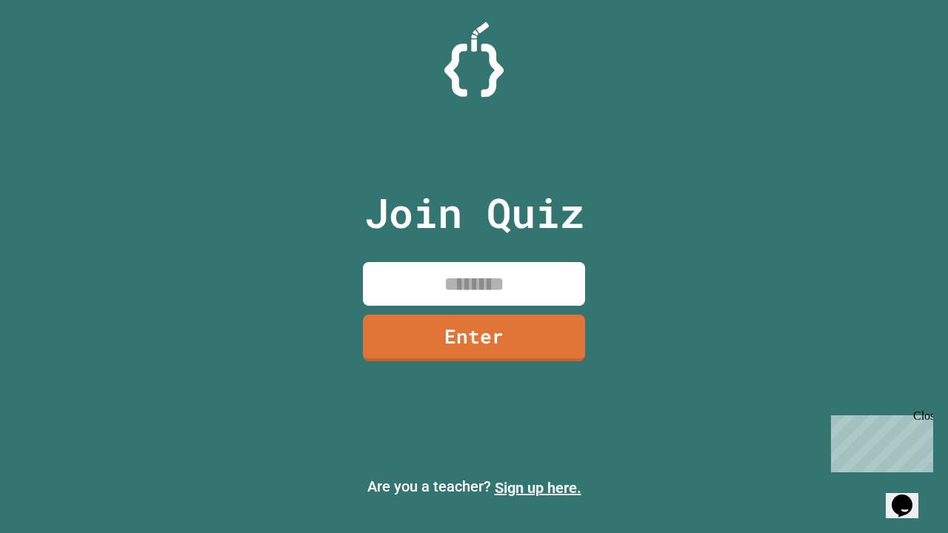
click at [538, 488] on link "Sign up here." at bounding box center [538, 488] width 87 height 18
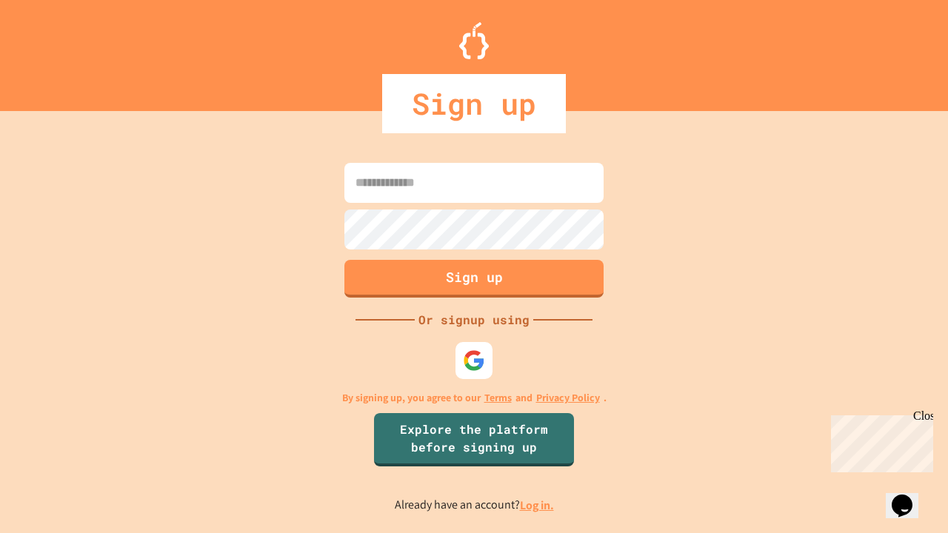
click at [538, 505] on link "Log in." at bounding box center [537, 506] width 34 height 16
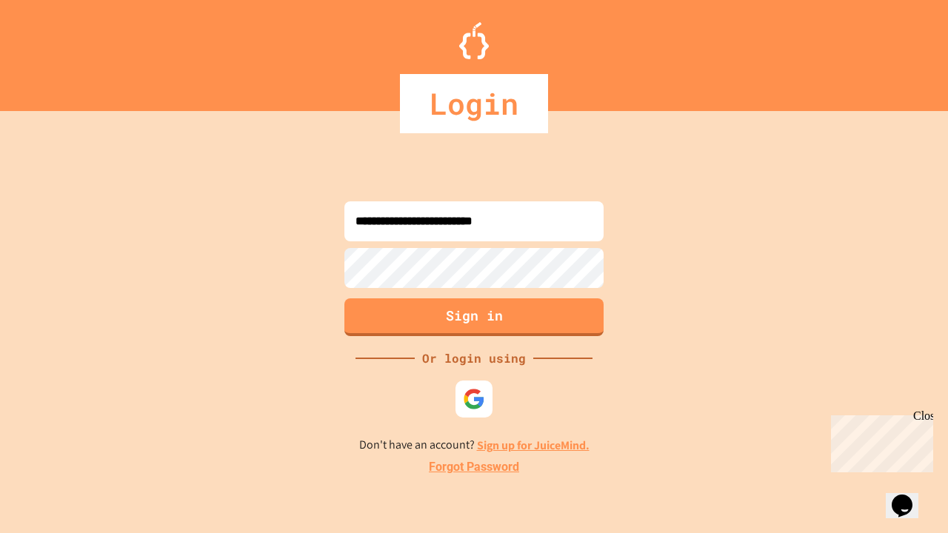
type input "**********"
